Goal: Transaction & Acquisition: Purchase product/service

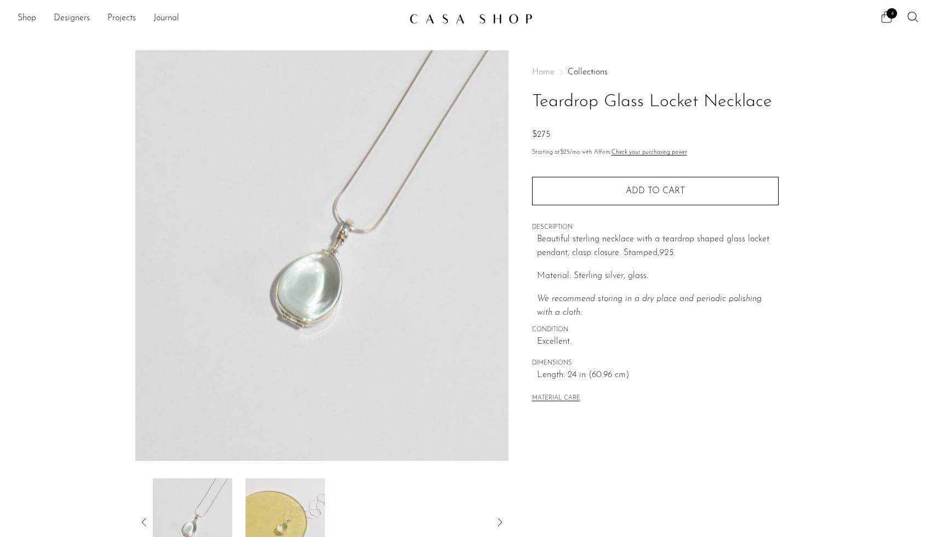
click at [882, 15] on icon at bounding box center [886, 16] width 13 height 13
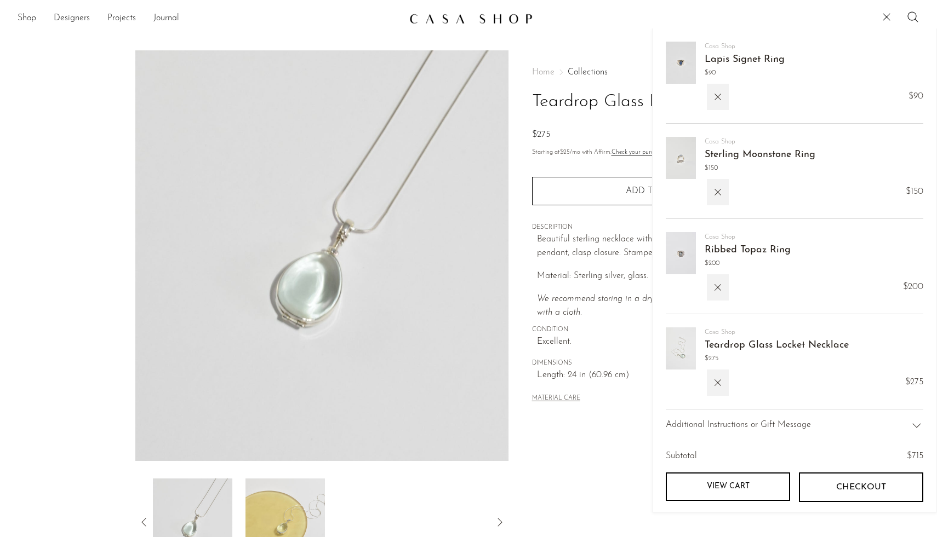
click at [675, 58] on img at bounding box center [680, 63] width 30 height 42
click at [736, 154] on link "Sterling Moonstone Ring" at bounding box center [759, 155] width 111 height 10
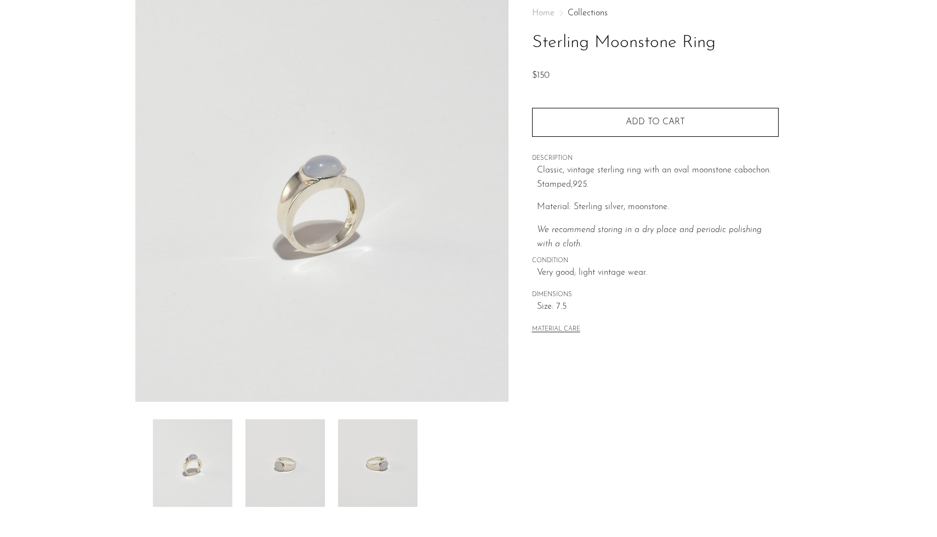
scroll to position [88, 0]
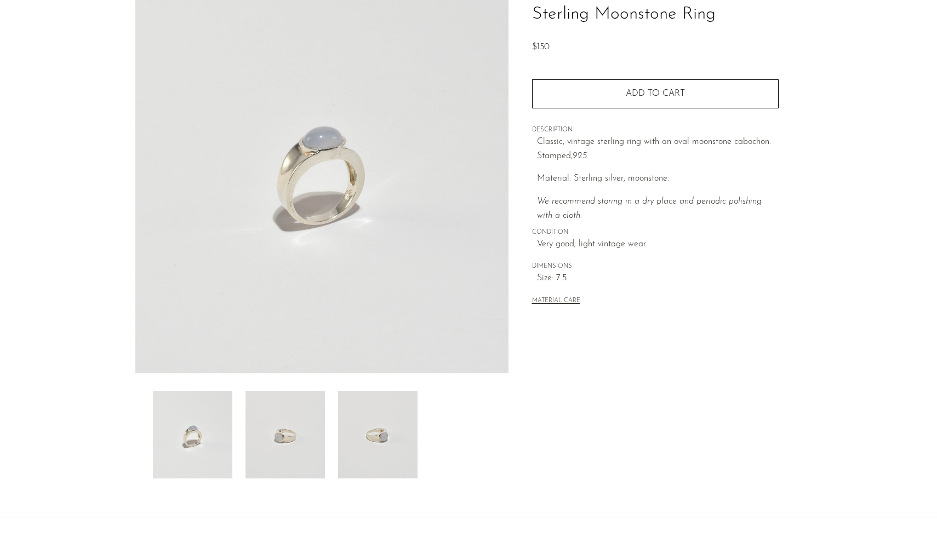
click at [263, 447] on img at bounding box center [284, 435] width 79 height 88
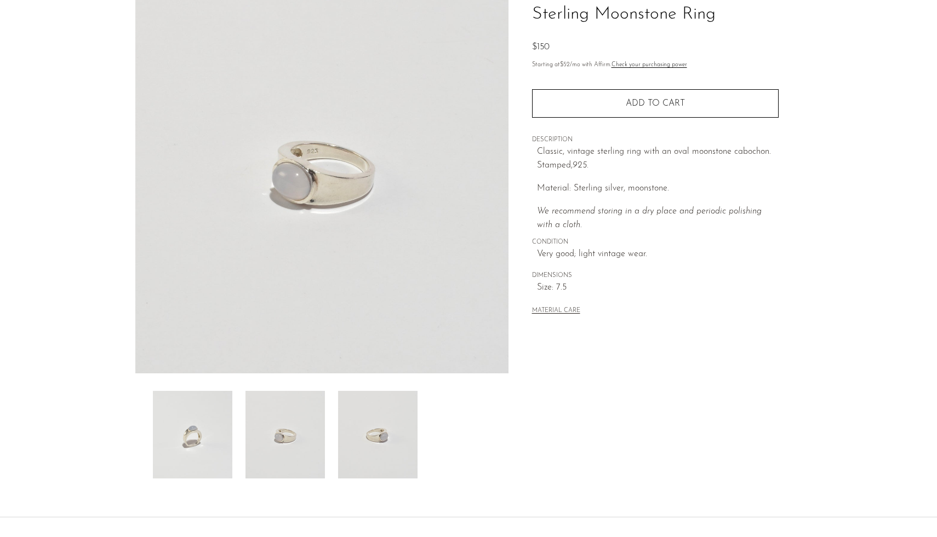
click at [378, 440] on img at bounding box center [377, 435] width 79 height 88
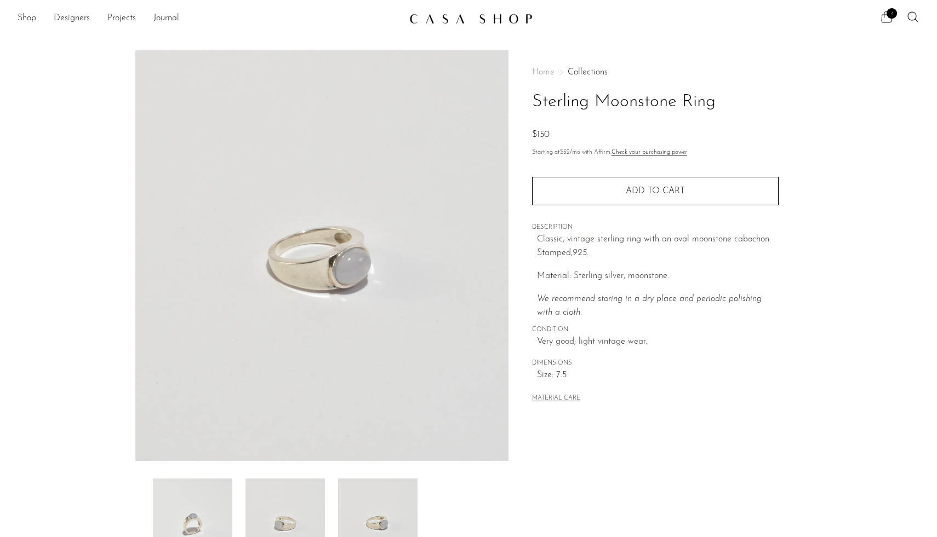
click at [889, 14] on span "4" at bounding box center [891, 13] width 10 height 10
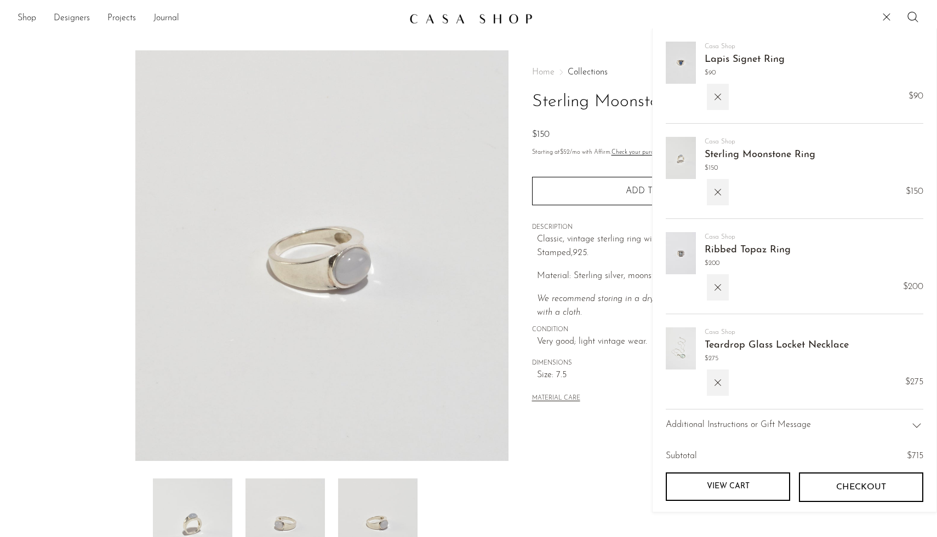
click at [753, 248] on link "Ribbed Topaz Ring" at bounding box center [747, 250] width 86 height 10
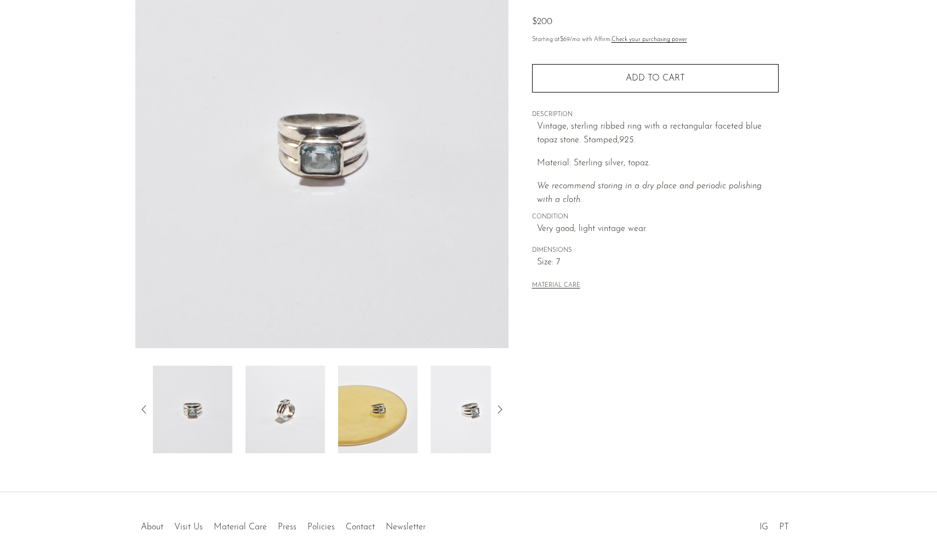
scroll to position [118, 0]
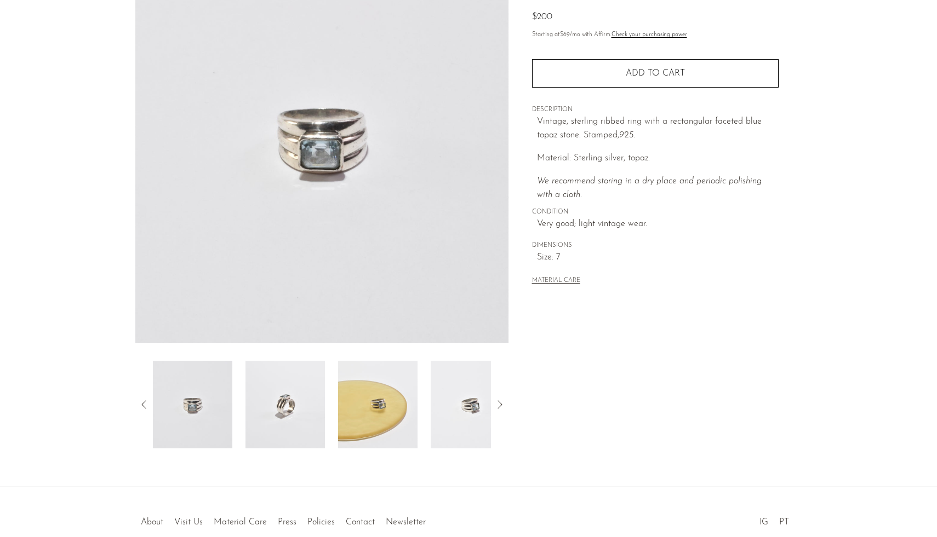
click at [276, 433] on img at bounding box center [284, 405] width 79 height 88
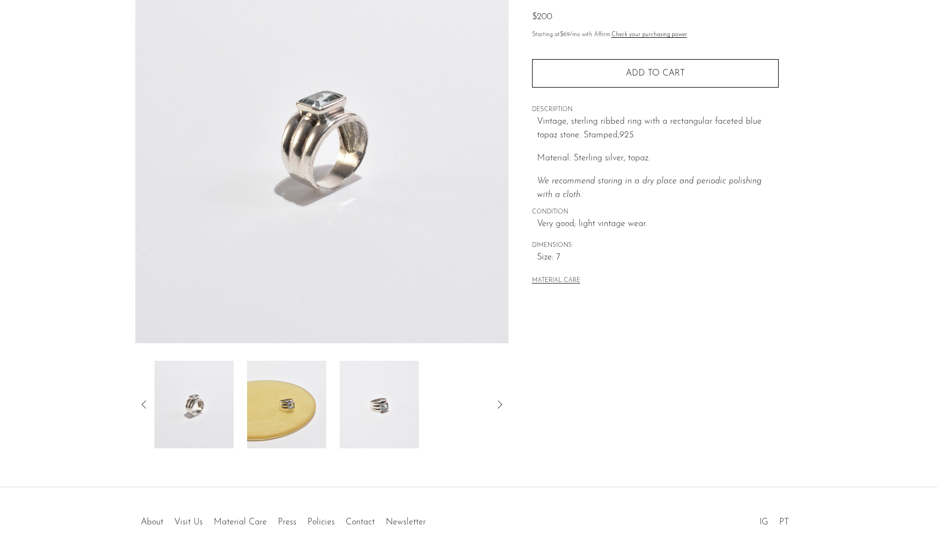
click at [290, 399] on img at bounding box center [286, 405] width 79 height 88
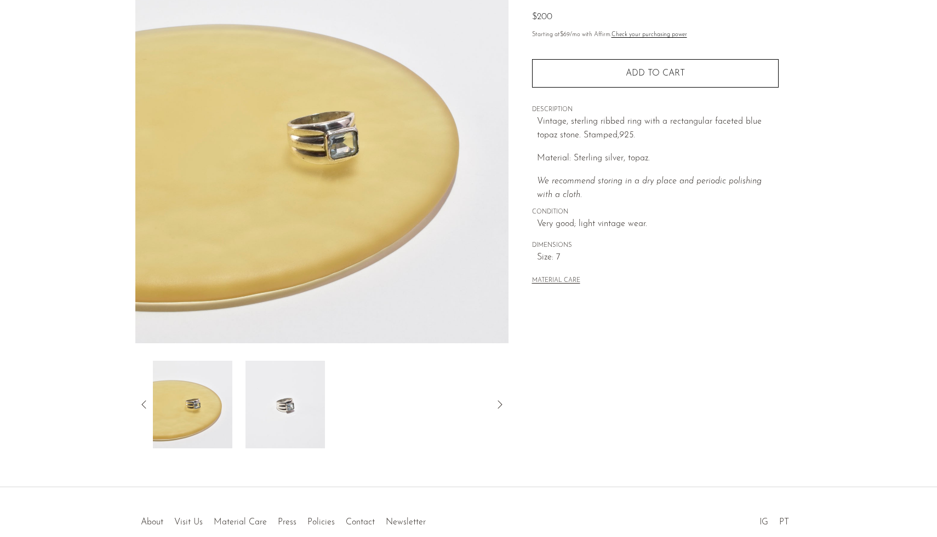
click at [280, 394] on img at bounding box center [284, 405] width 79 height 88
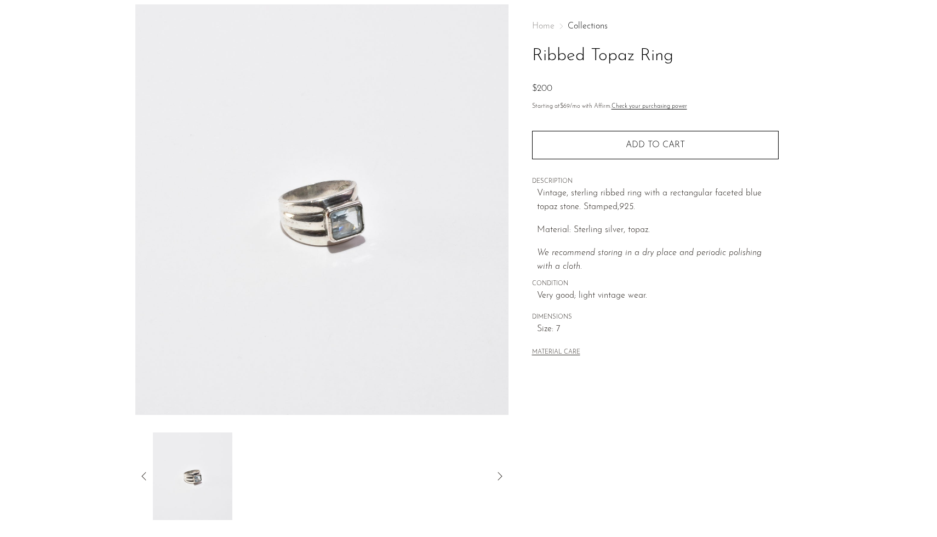
scroll to position [39, 0]
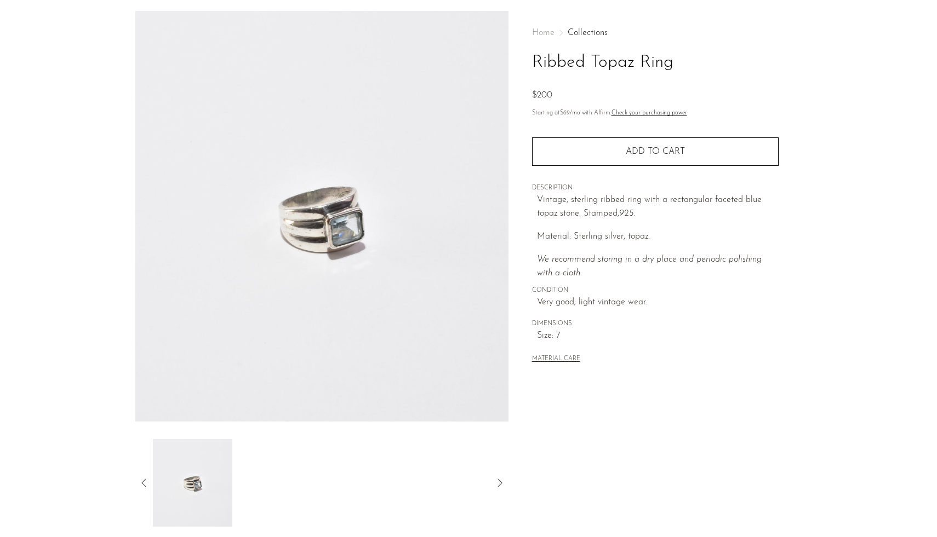
click at [629, 303] on span "Very good; light vintage wear." at bounding box center [658, 303] width 242 height 14
